Goal: Task Accomplishment & Management: Manage account settings

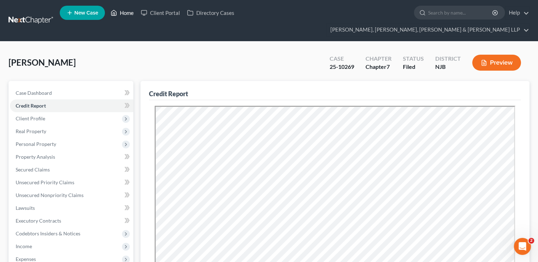
click at [130, 11] on link "Home" at bounding box center [122, 12] width 30 height 13
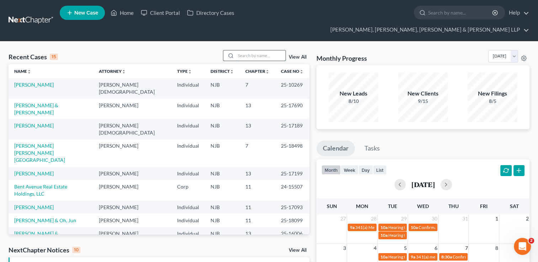
click at [267, 50] on input "search" at bounding box center [261, 55] width 50 height 10
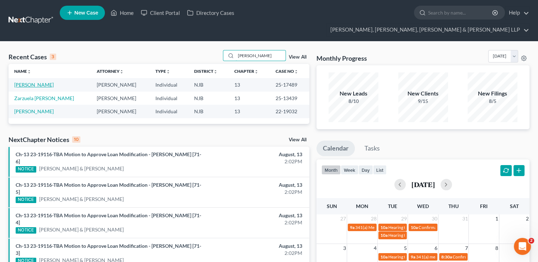
type input "[PERSON_NAME]"
click at [42, 82] on link "[PERSON_NAME]" at bounding box center [33, 85] width 39 height 6
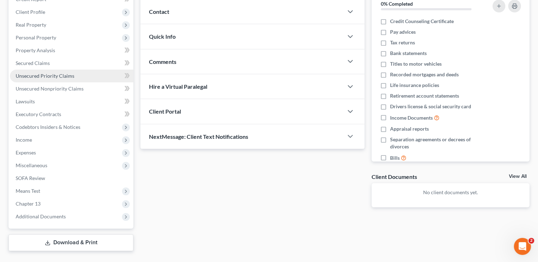
scroll to position [36, 0]
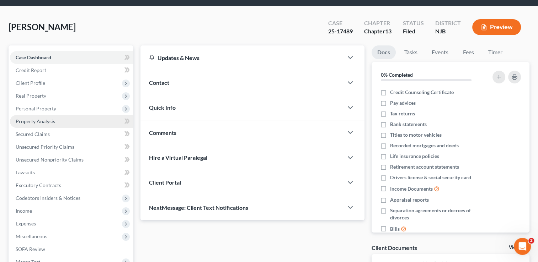
click at [42, 118] on span "Property Analysis" at bounding box center [35, 121] width 39 height 6
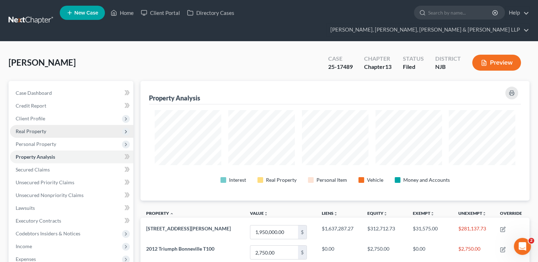
click at [41, 128] on span "Real Property" at bounding box center [31, 131] width 31 height 6
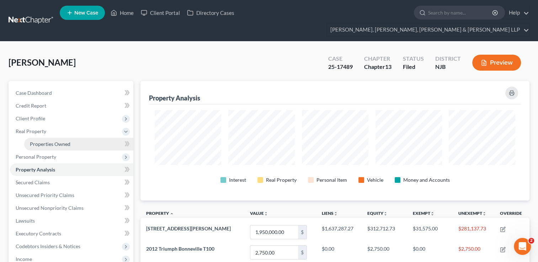
click at [61, 141] on span "Properties Owned" at bounding box center [50, 144] width 41 height 6
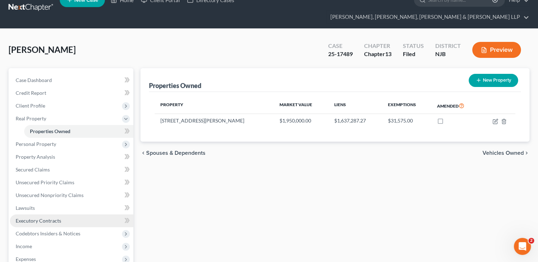
scroll to position [36, 0]
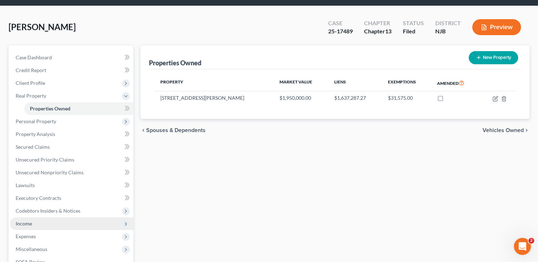
click at [34, 218] on span "Income" at bounding box center [71, 224] width 123 height 13
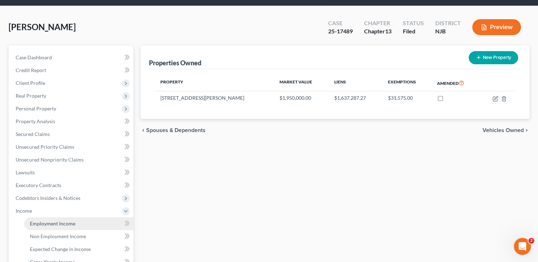
click at [73, 221] on span "Employment Income" at bounding box center [52, 224] width 45 height 6
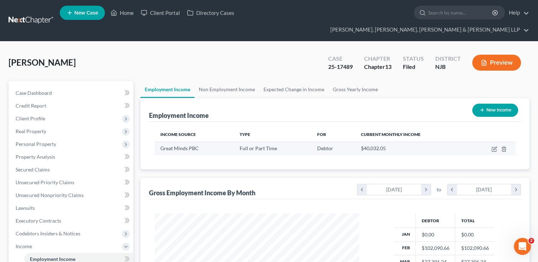
click at [490, 142] on td at bounding box center [491, 149] width 47 height 14
click at [494, 147] on icon "button" at bounding box center [494, 148] width 3 height 3
select select "0"
select select "8"
select select "0"
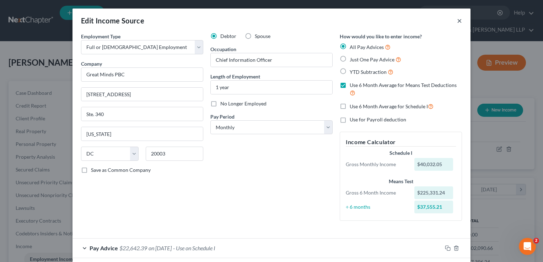
click at [457, 21] on button "×" at bounding box center [459, 20] width 5 height 9
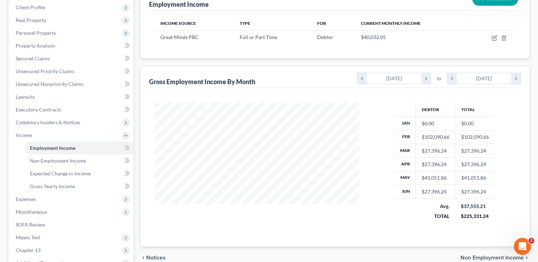
scroll to position [54, 0]
